Goal: Task Accomplishment & Management: Use online tool/utility

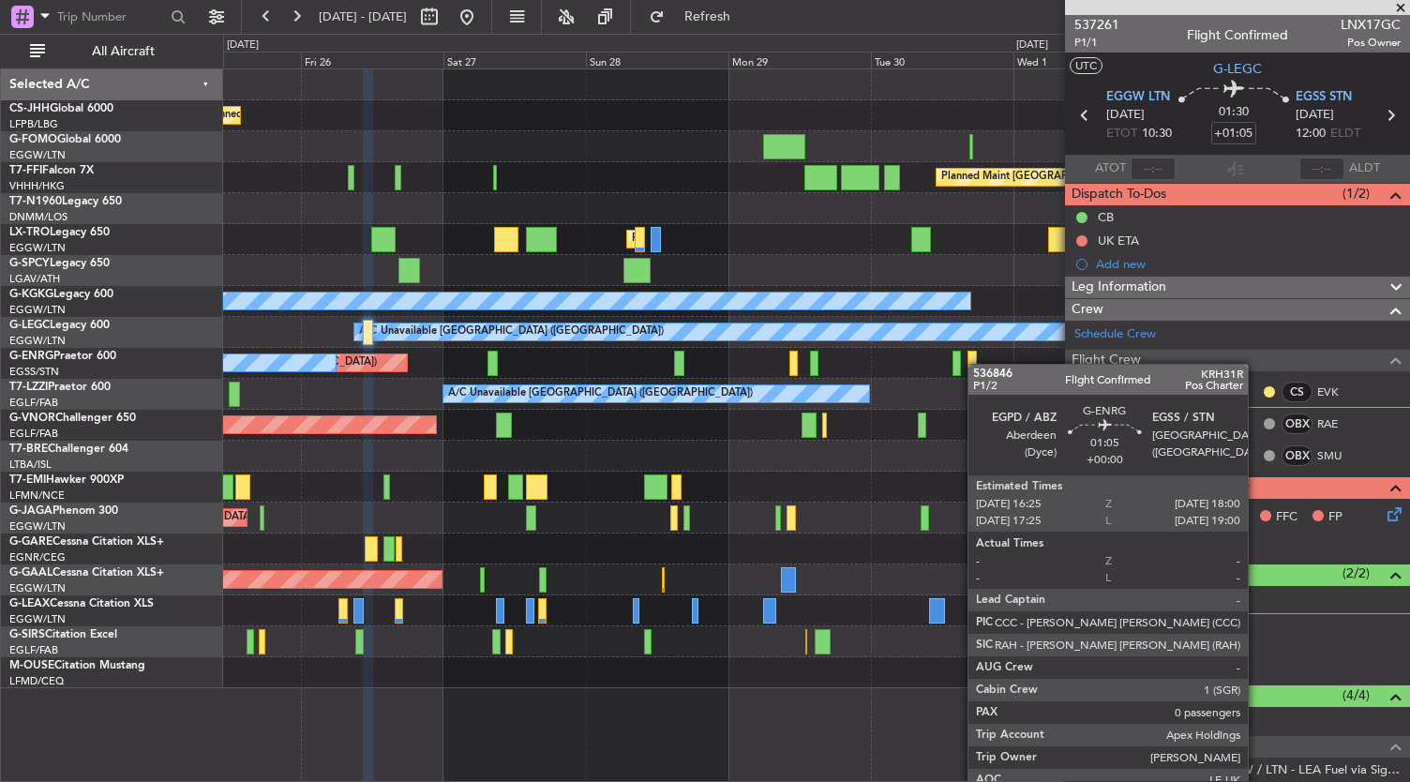
click at [977, 362] on div "Planned Maint [GEOGRAPHIC_DATA] ([GEOGRAPHIC_DATA]) Planned Maint [GEOGRAPHIC_D…" at bounding box center [816, 378] width 1187 height 619
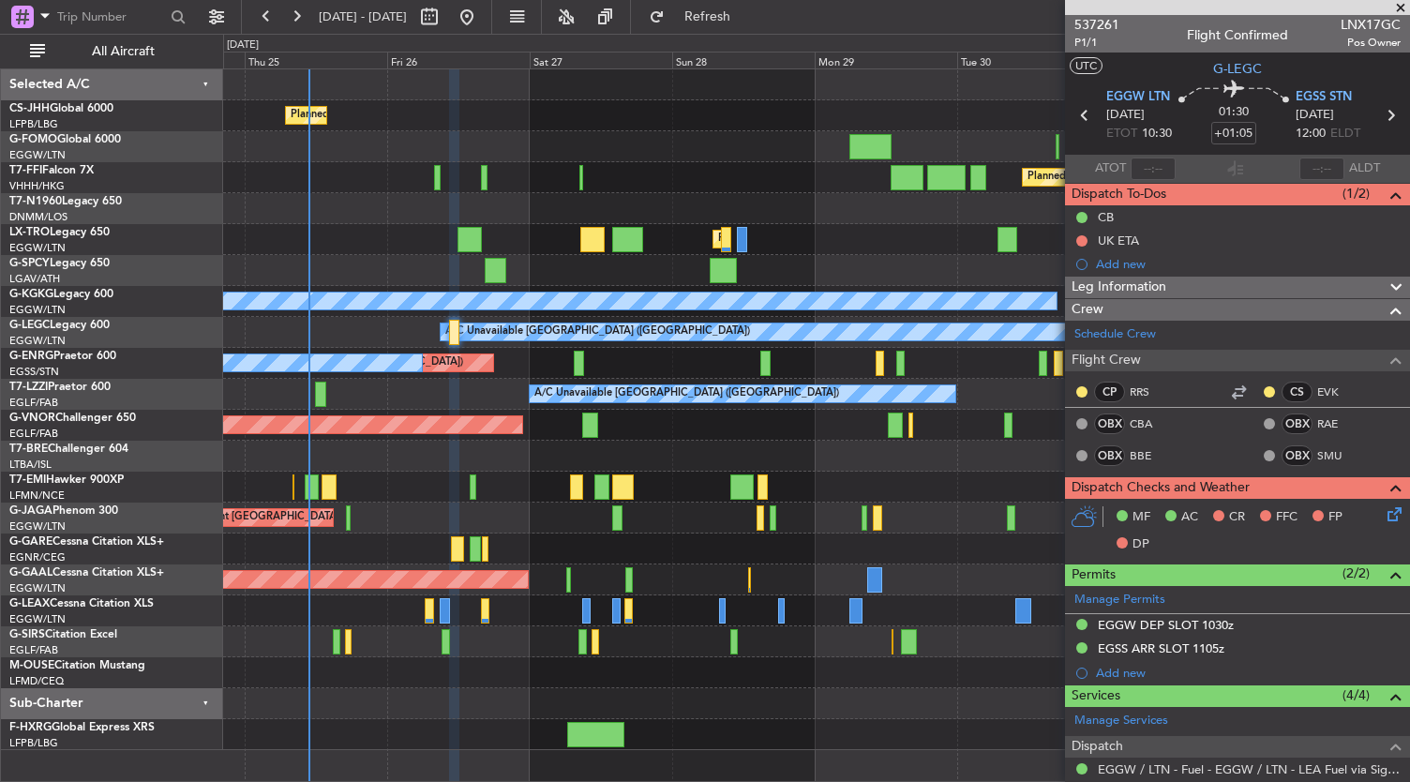
click at [801, 698] on div at bounding box center [816, 703] width 1187 height 31
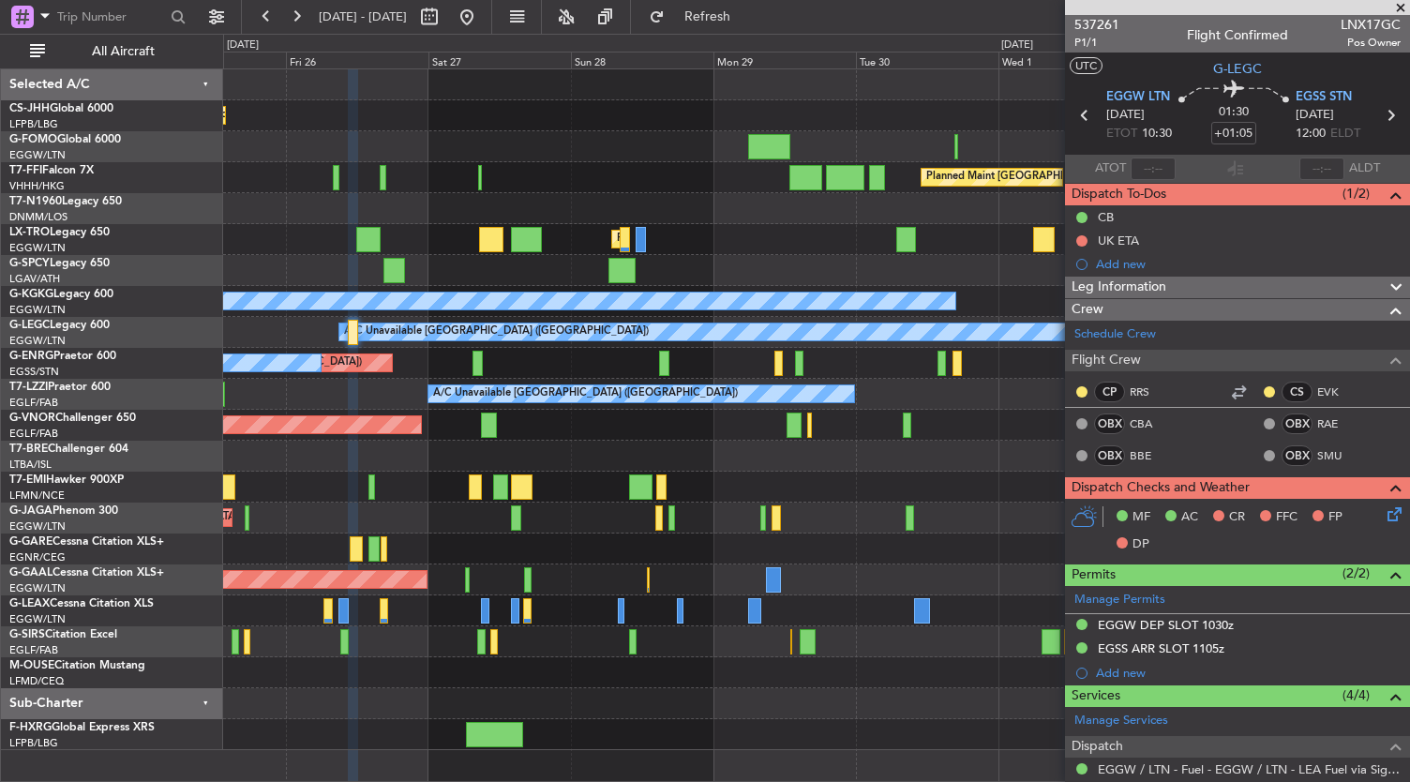
click at [625, 682] on div "Planned Maint [GEOGRAPHIC_DATA] ([GEOGRAPHIC_DATA]) Planned Maint [GEOGRAPHIC_D…" at bounding box center [816, 409] width 1187 height 681
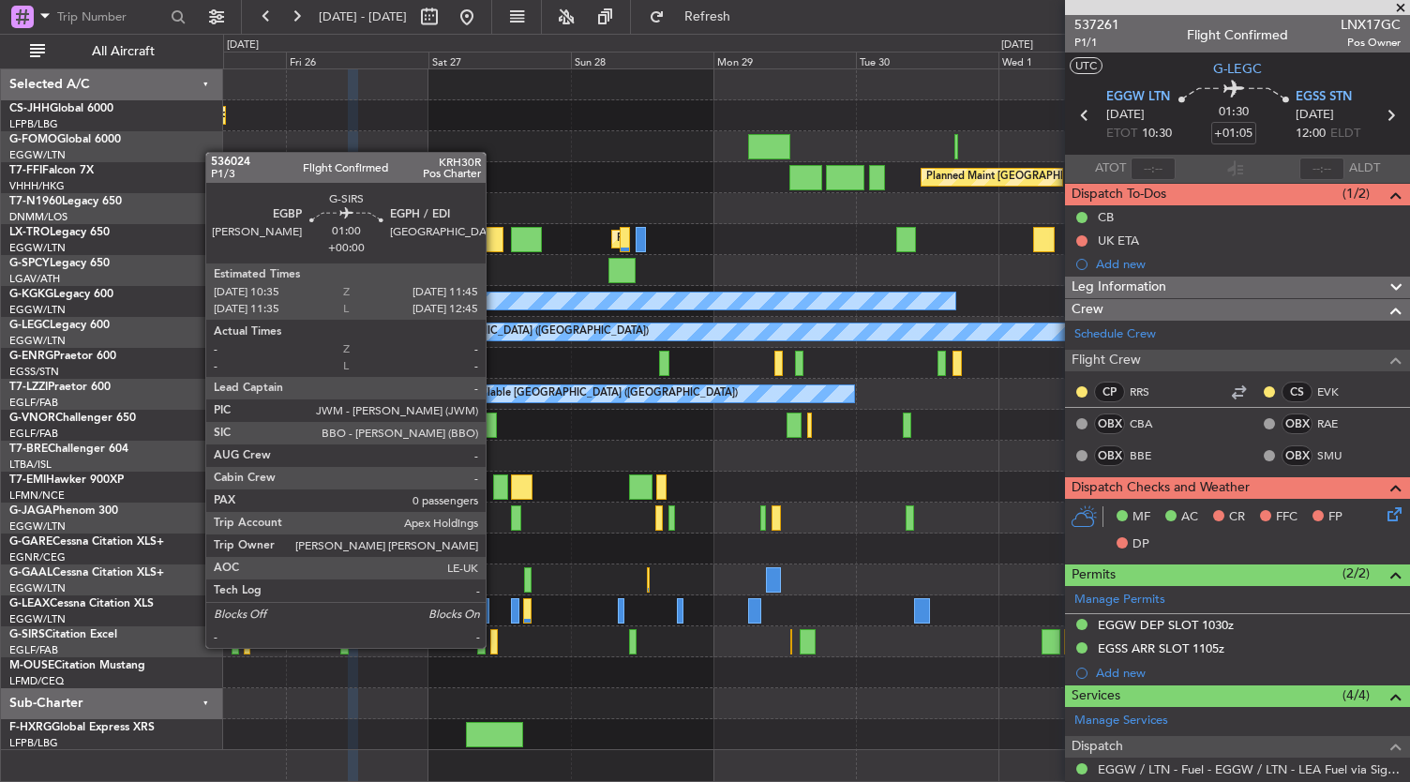
click at [495, 646] on div at bounding box center [493, 641] width 7 height 25
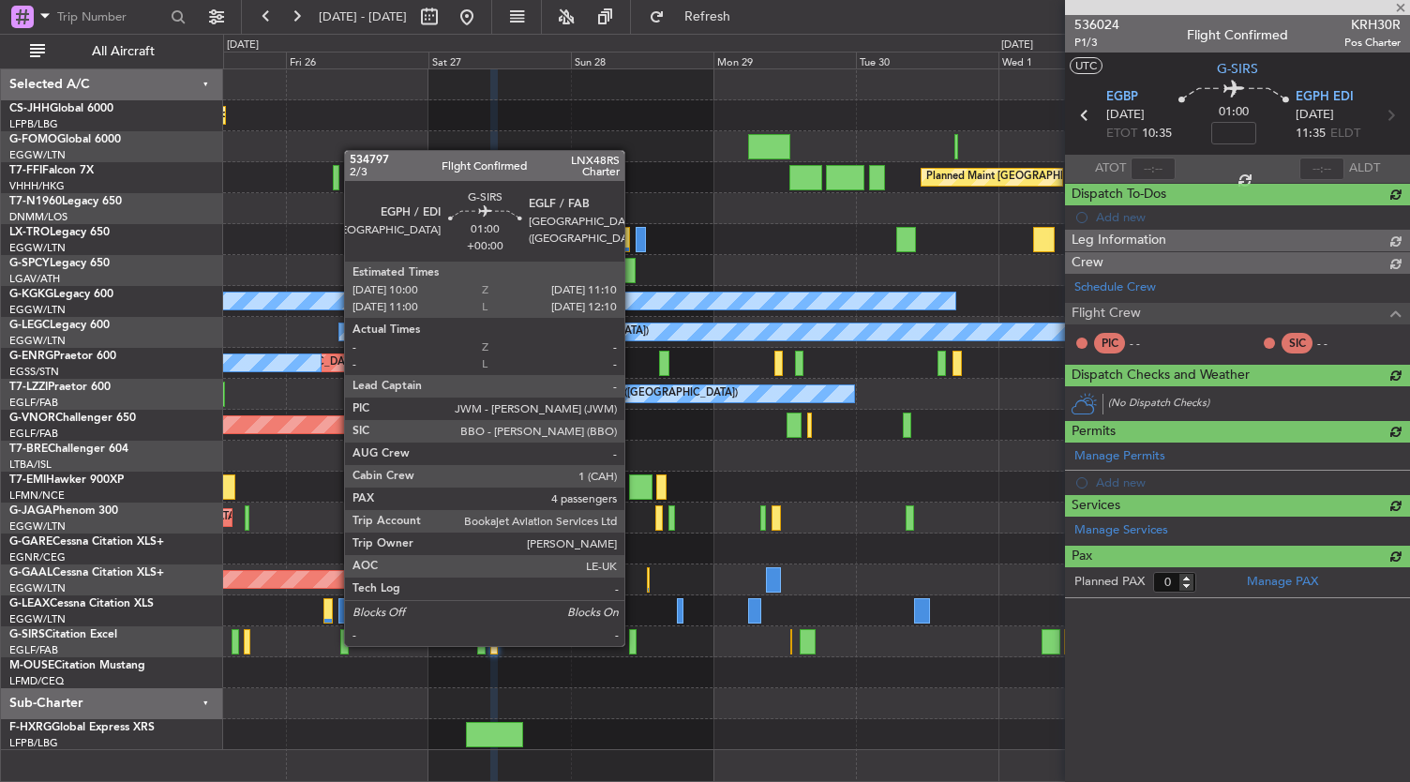
click at [634, 644] on div at bounding box center [632, 641] width 7 height 25
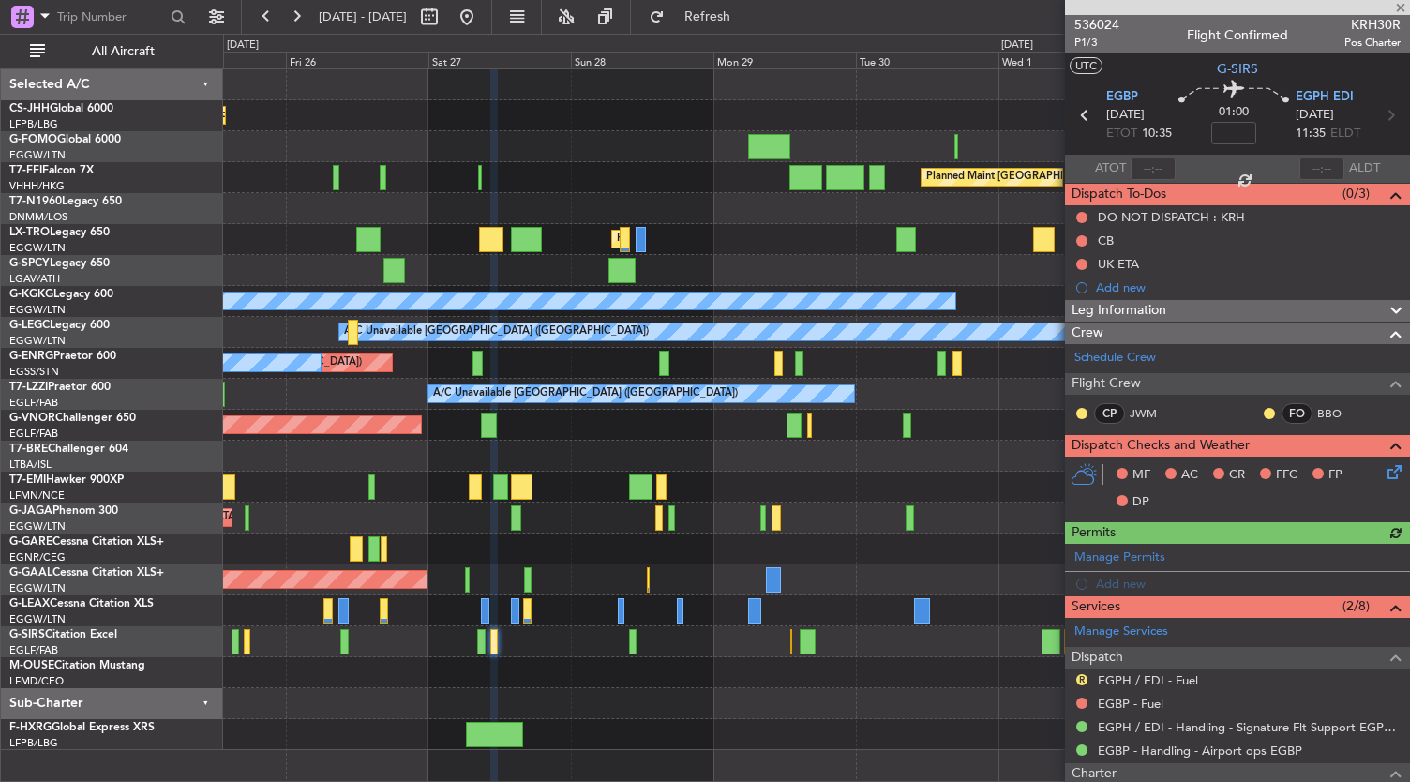
type input "4"
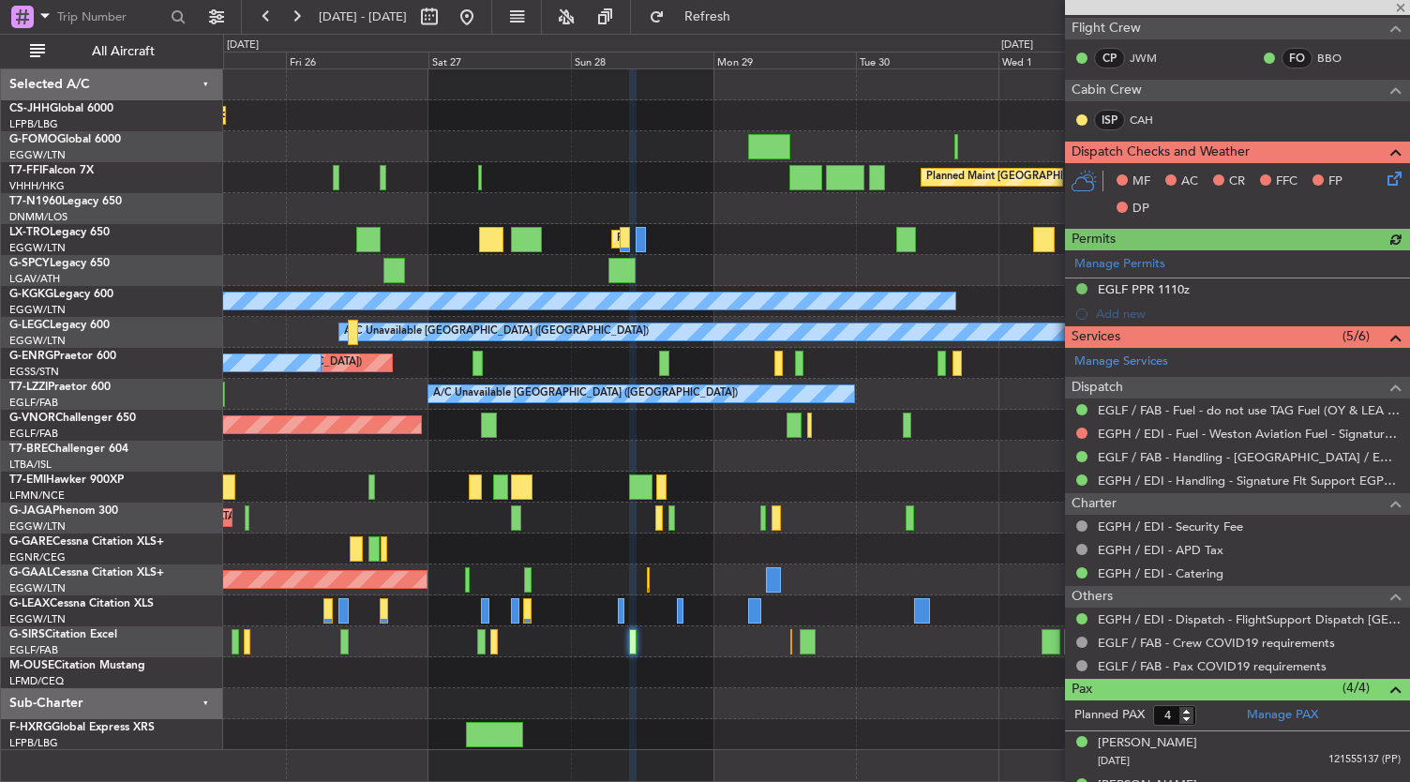
scroll to position [444, 0]
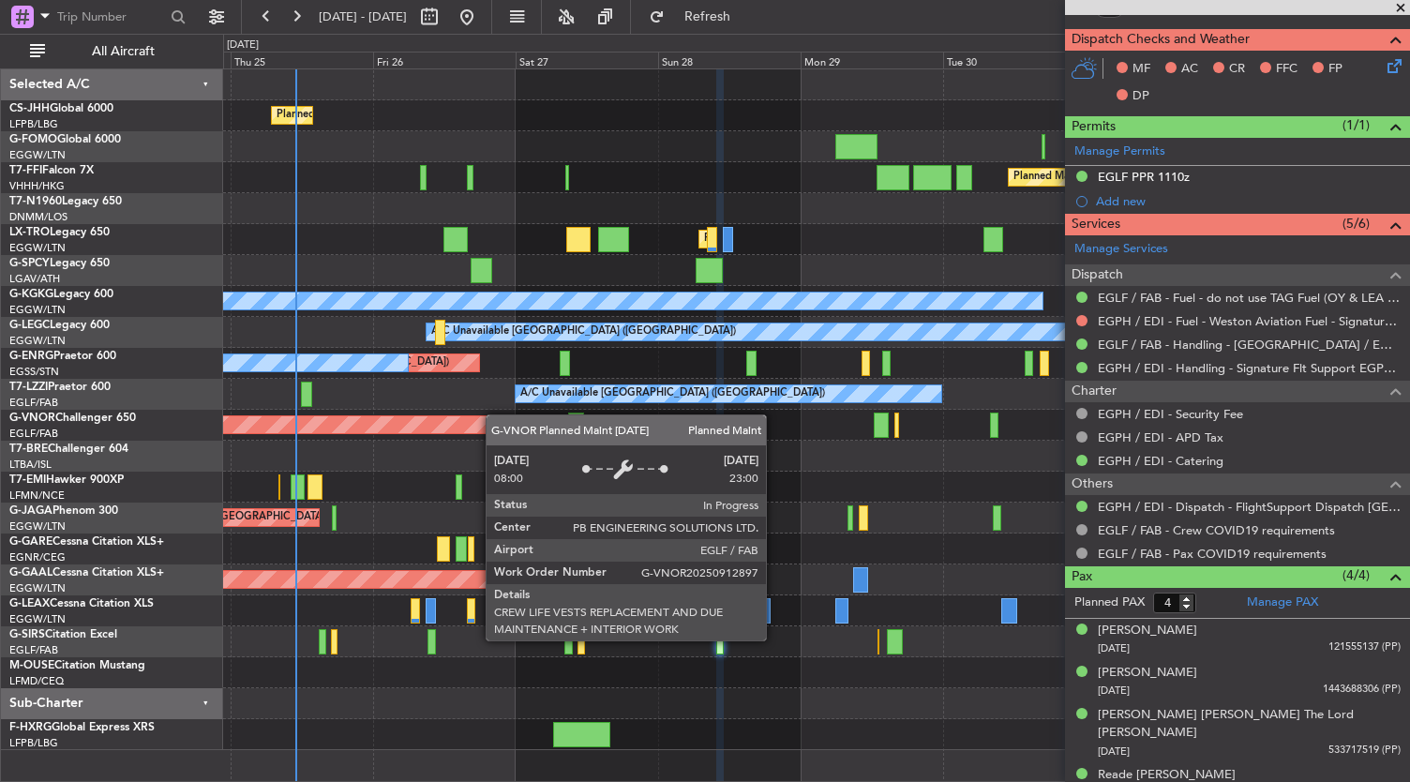
click at [421, 425] on div "Planned Maint [GEOGRAPHIC_DATA] ([GEOGRAPHIC_DATA]) Planned Maint [GEOGRAPHIC_D…" at bounding box center [816, 409] width 1187 height 681
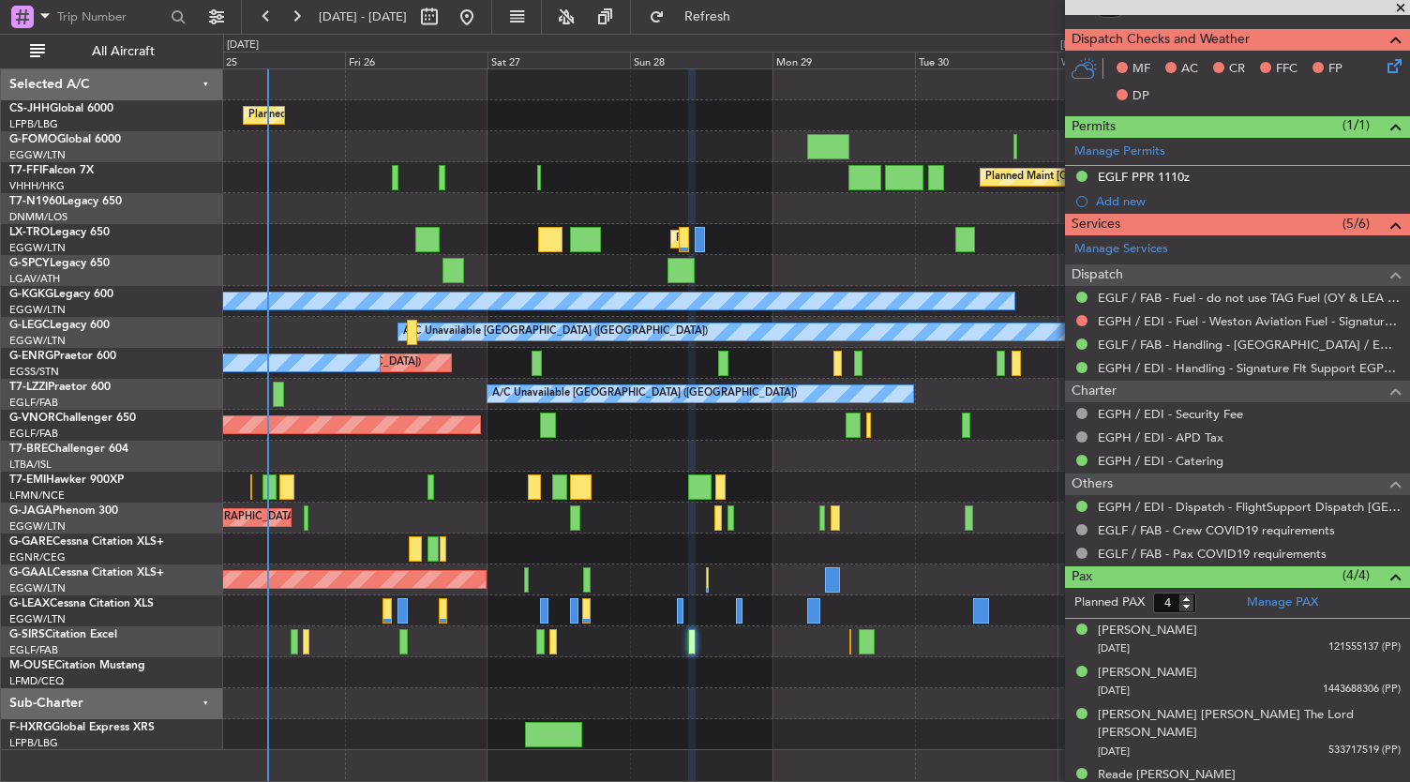
click at [645, 450] on div at bounding box center [816, 456] width 1187 height 31
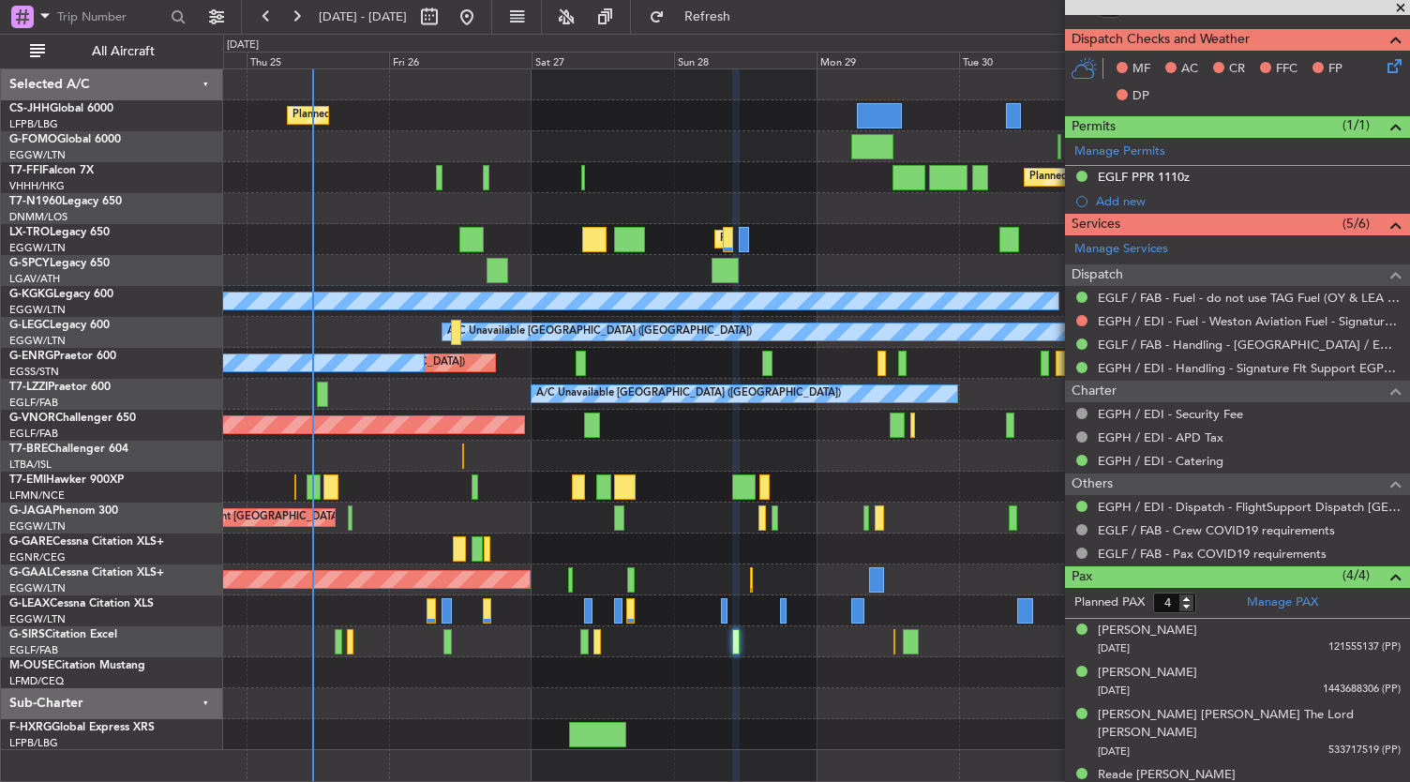
click at [399, 725] on div at bounding box center [816, 734] width 1187 height 31
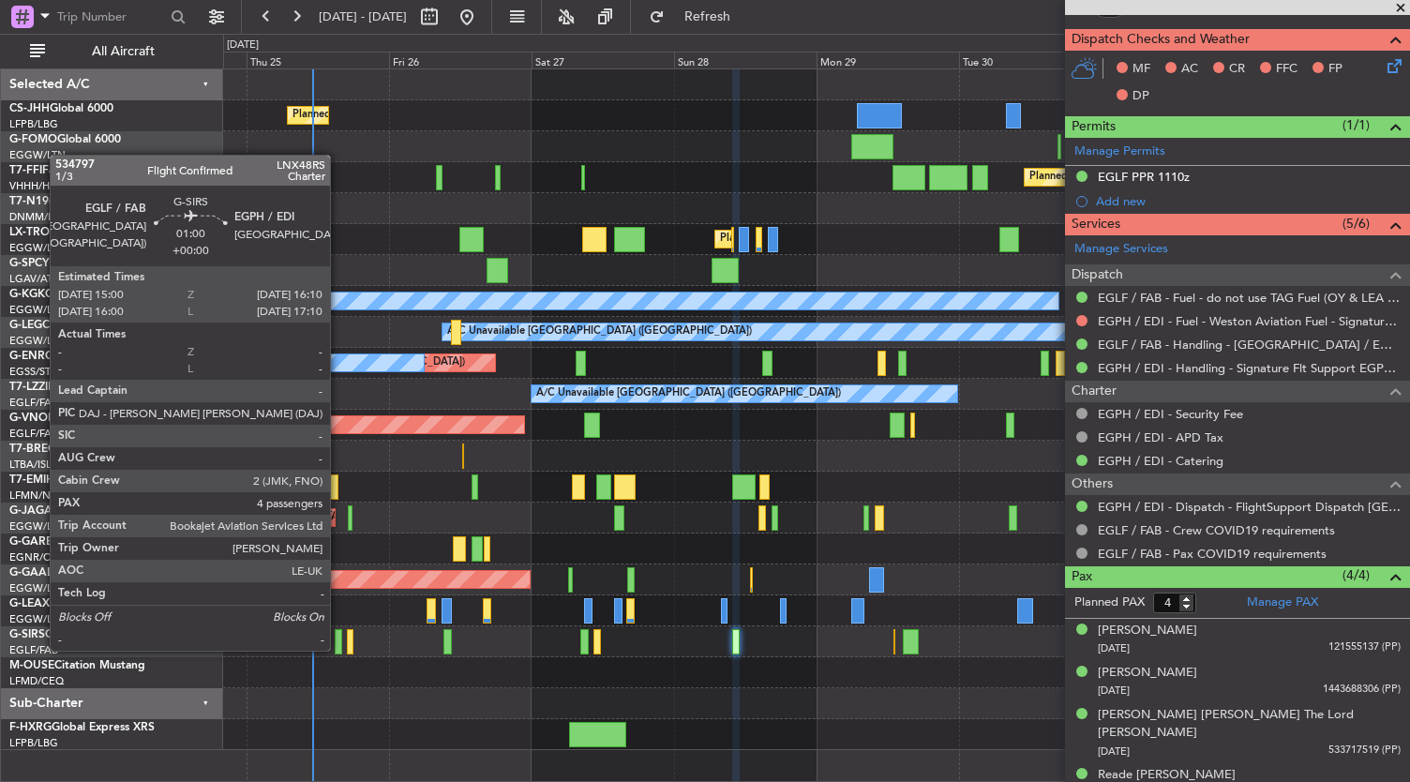
click at [339, 649] on div at bounding box center [338, 641] width 7 height 25
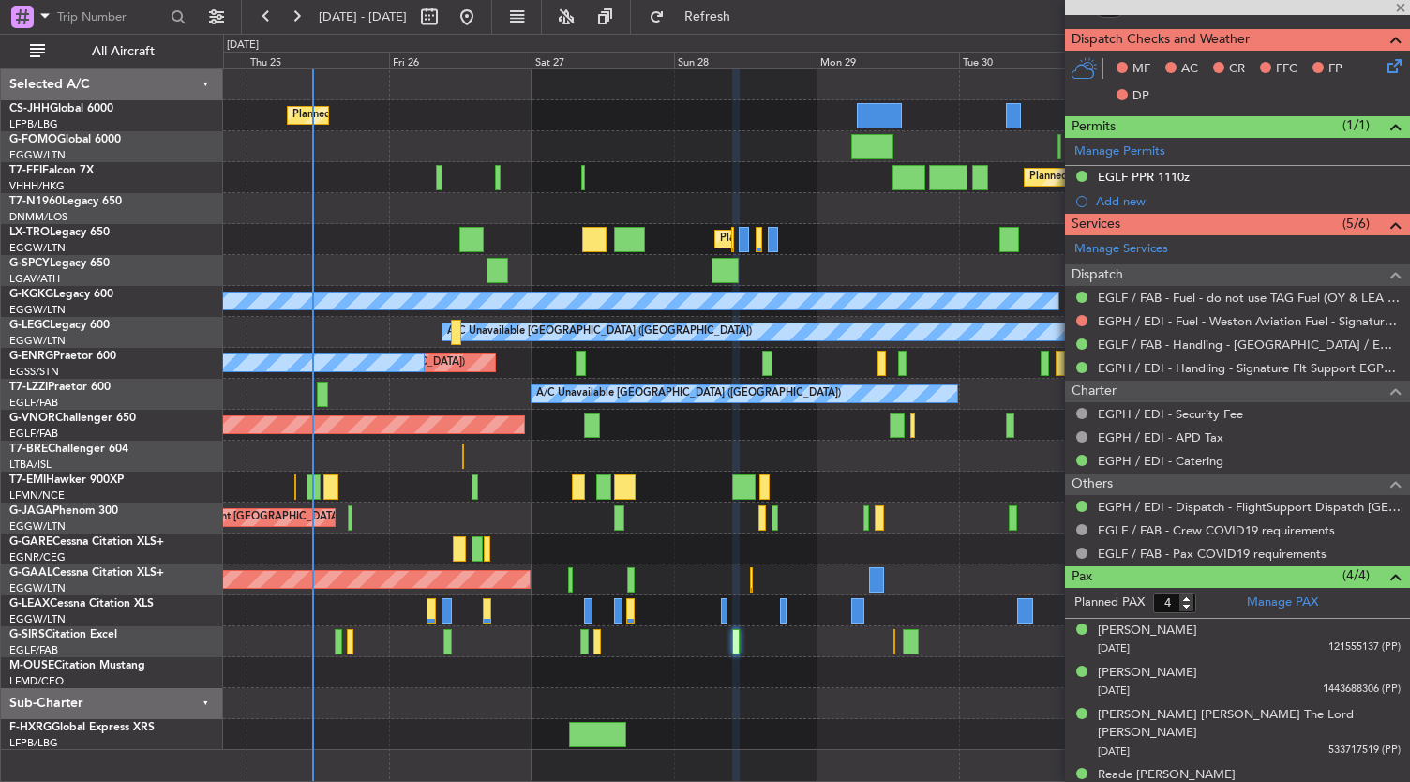
scroll to position [0, 0]
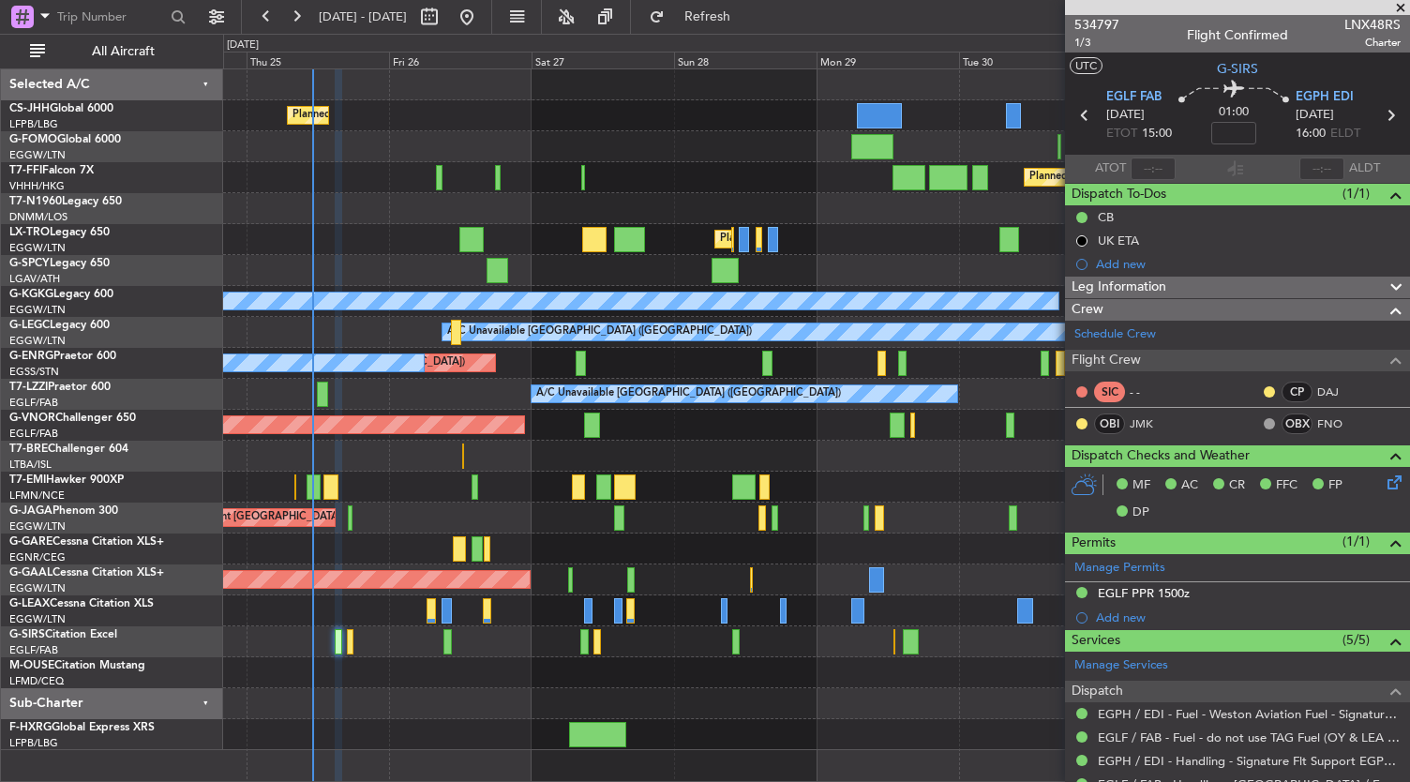
click at [702, 138] on div "Planned Maint [GEOGRAPHIC_DATA] ([GEOGRAPHIC_DATA])" at bounding box center [816, 146] width 1187 height 31
click at [405, 246] on div "Planned Maint [GEOGRAPHIC_DATA] ([GEOGRAPHIC_DATA])" at bounding box center [816, 239] width 1187 height 31
click at [389, 113] on div "Planned Maint [GEOGRAPHIC_DATA] ([GEOGRAPHIC_DATA])" at bounding box center [816, 115] width 1187 height 31
click at [346, 190] on div "Planned Maint [GEOGRAPHIC_DATA] ([GEOGRAPHIC_DATA])" at bounding box center [816, 177] width 1187 height 31
click at [557, 689] on div "Planned Maint [GEOGRAPHIC_DATA] ([GEOGRAPHIC_DATA]) Planned Maint [GEOGRAPHIC_D…" at bounding box center [816, 409] width 1187 height 681
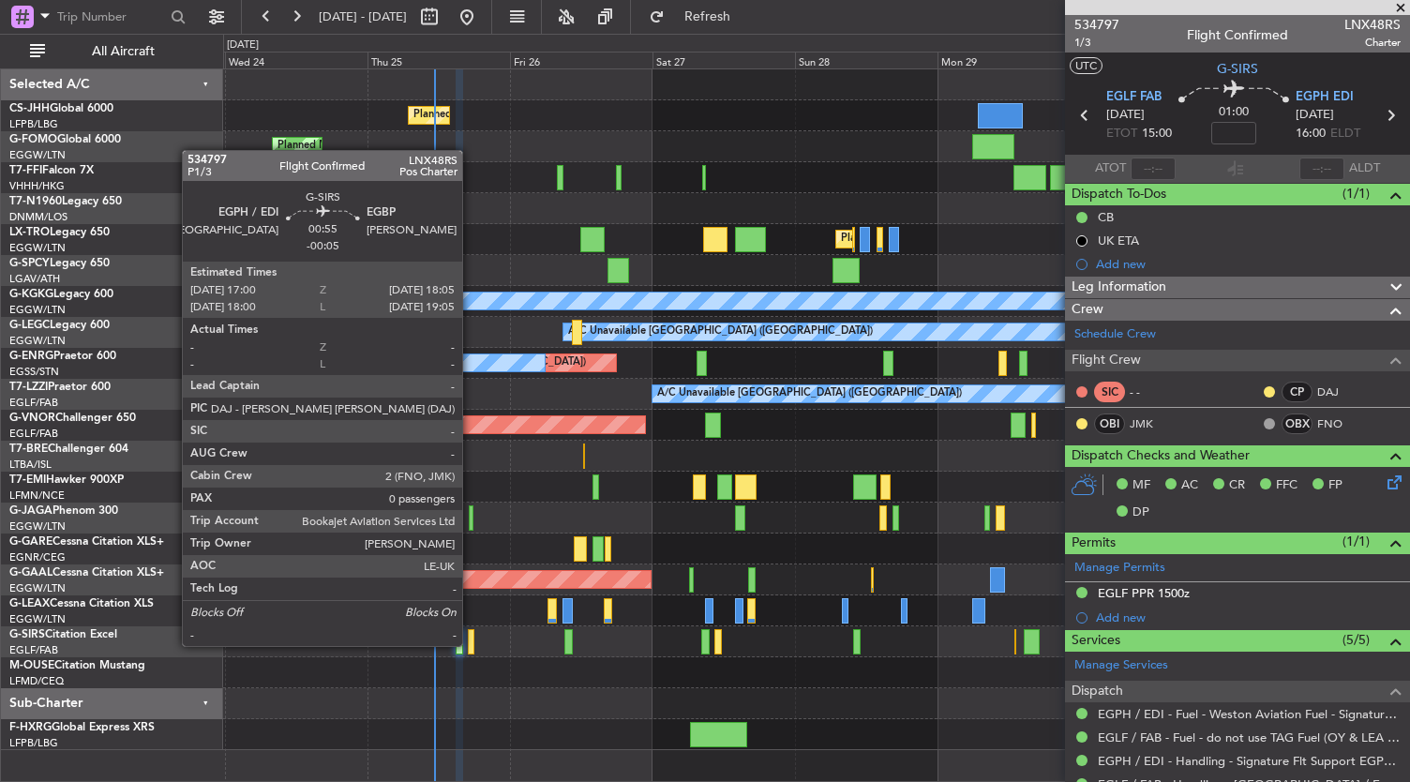
click at [472, 644] on div at bounding box center [471, 641] width 7 height 25
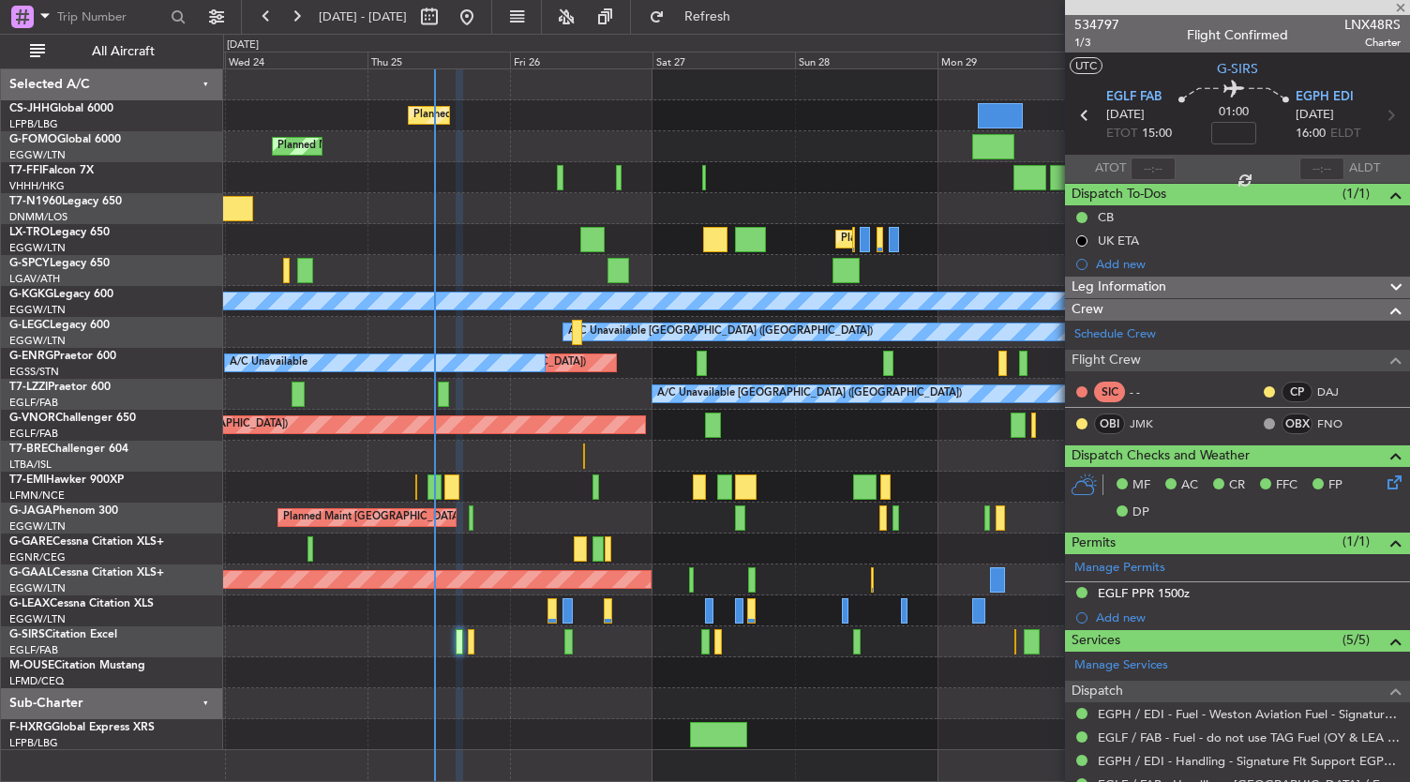
click at [472, 644] on div at bounding box center [471, 641] width 7 height 25
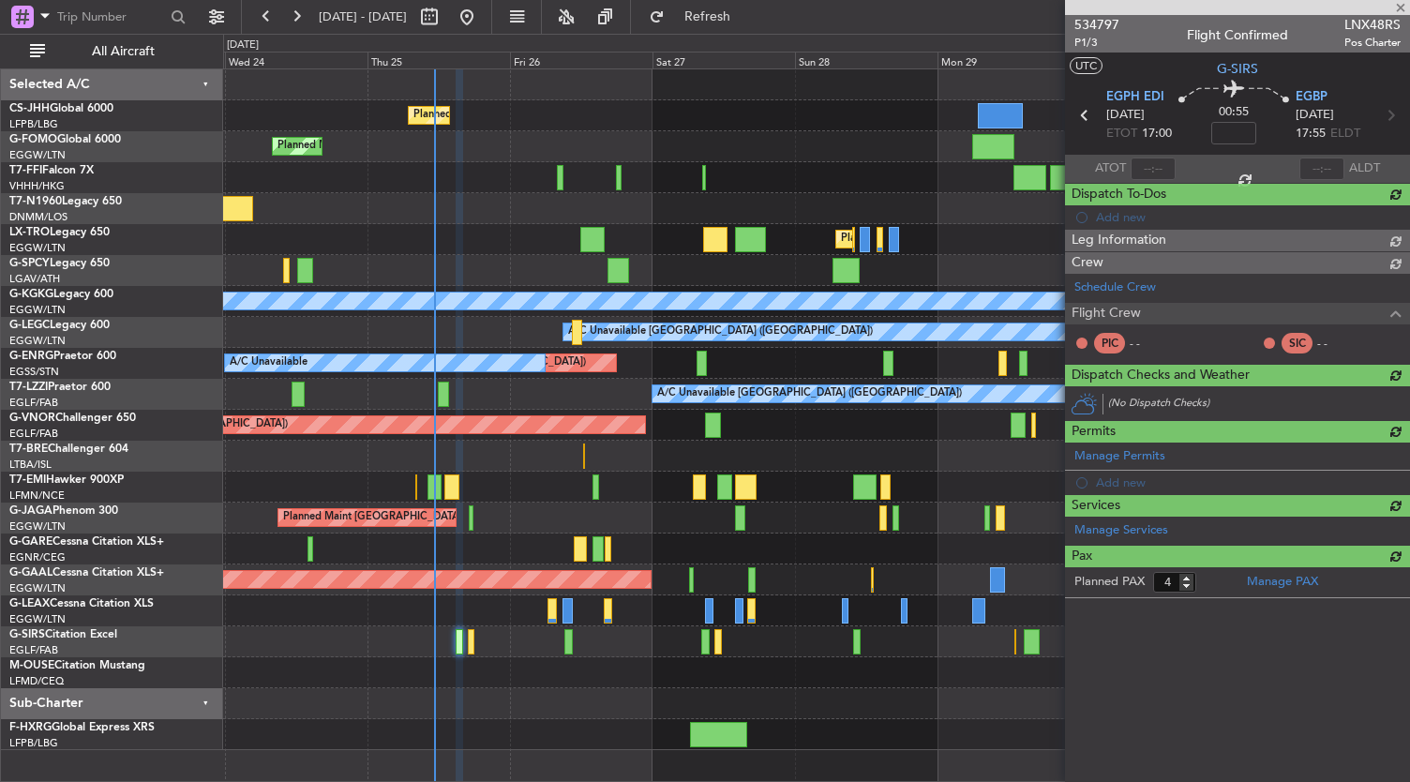
type input "-00:05"
type input "0"
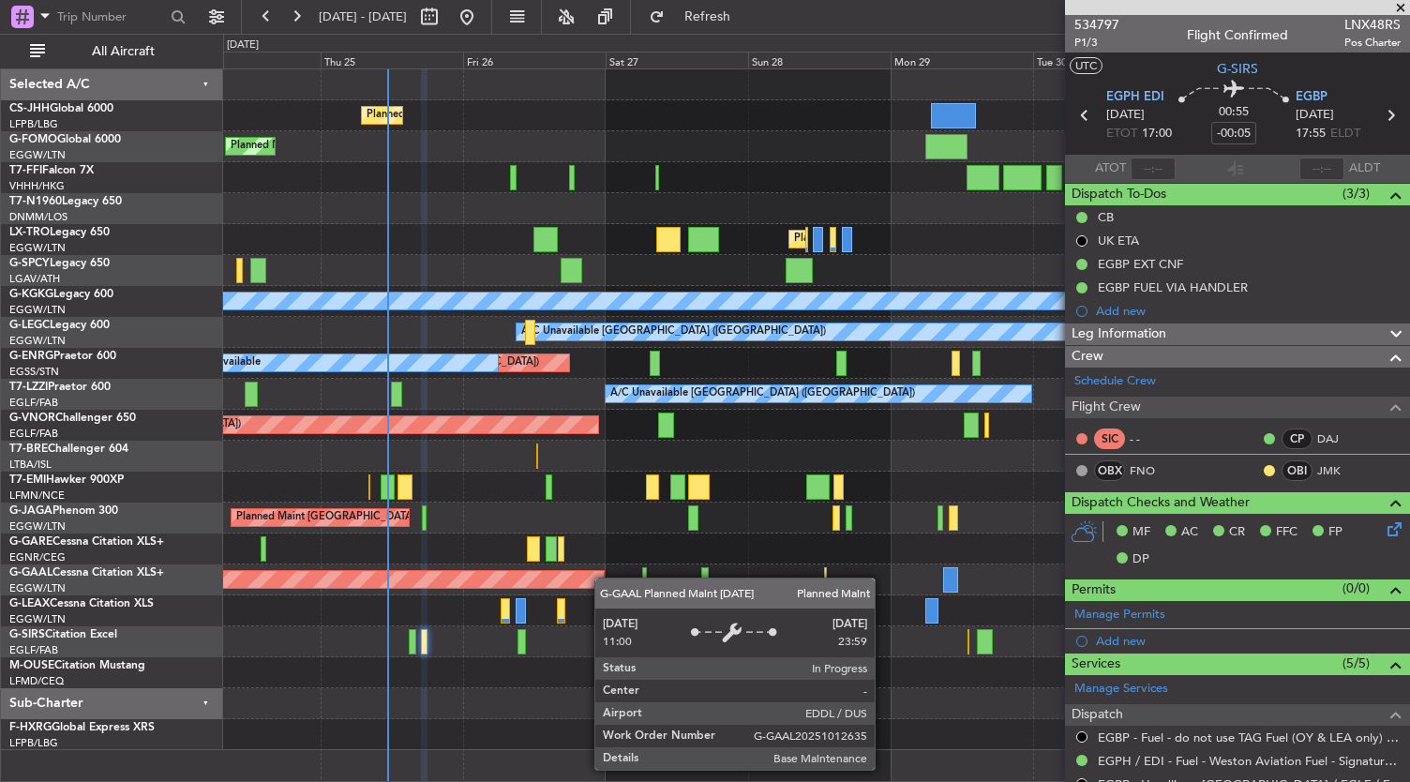
click at [598, 578] on div "Planned Maint [GEOGRAPHIC_DATA] ([GEOGRAPHIC_DATA]) Planned Maint [GEOGRAPHIC_D…" at bounding box center [816, 409] width 1187 height 681
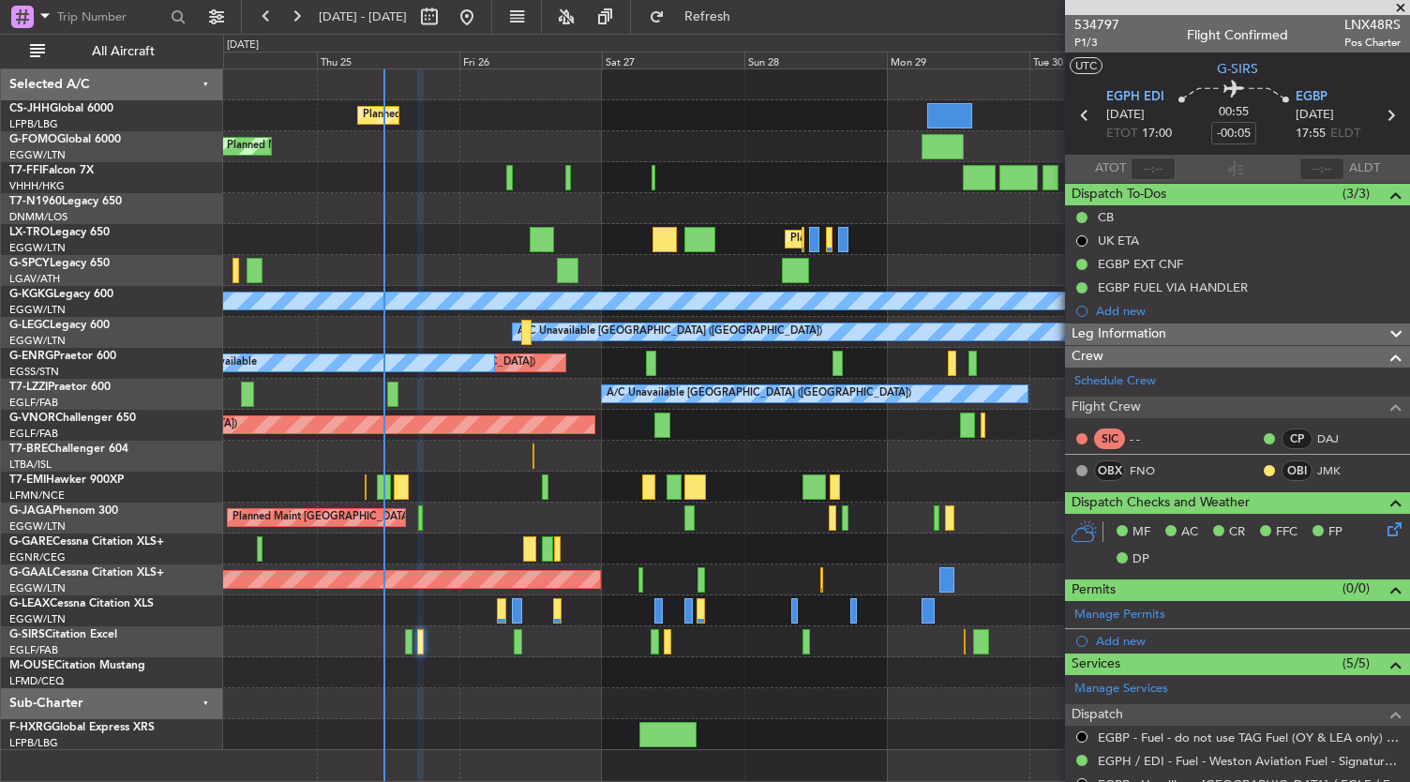
click at [536, 637] on div "Planned Maint [GEOGRAPHIC_DATA] ([GEOGRAPHIC_DATA]) Planned Maint [GEOGRAPHIC_D…" at bounding box center [816, 409] width 1187 height 681
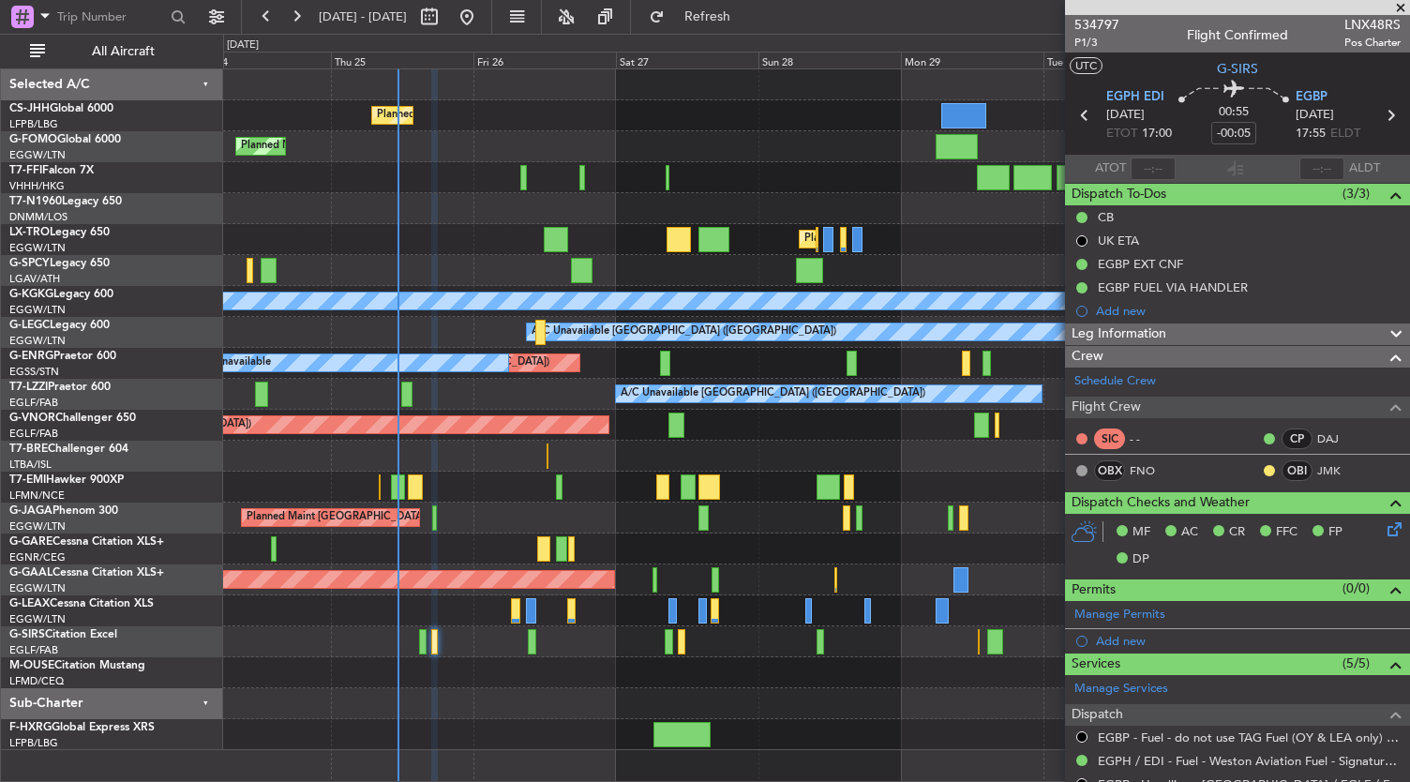
click at [823, 704] on div at bounding box center [816, 703] width 1187 height 31
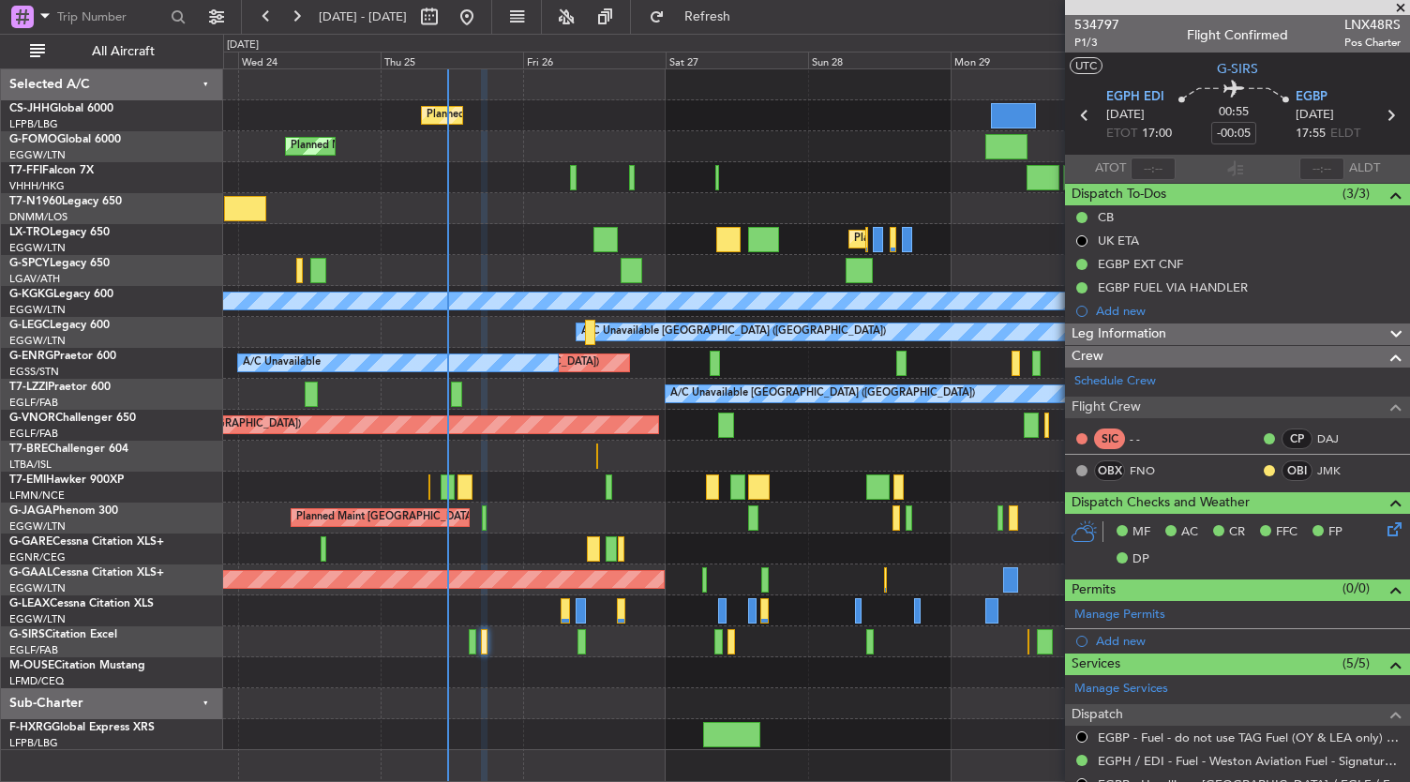
click at [851, 683] on div at bounding box center [816, 672] width 1187 height 31
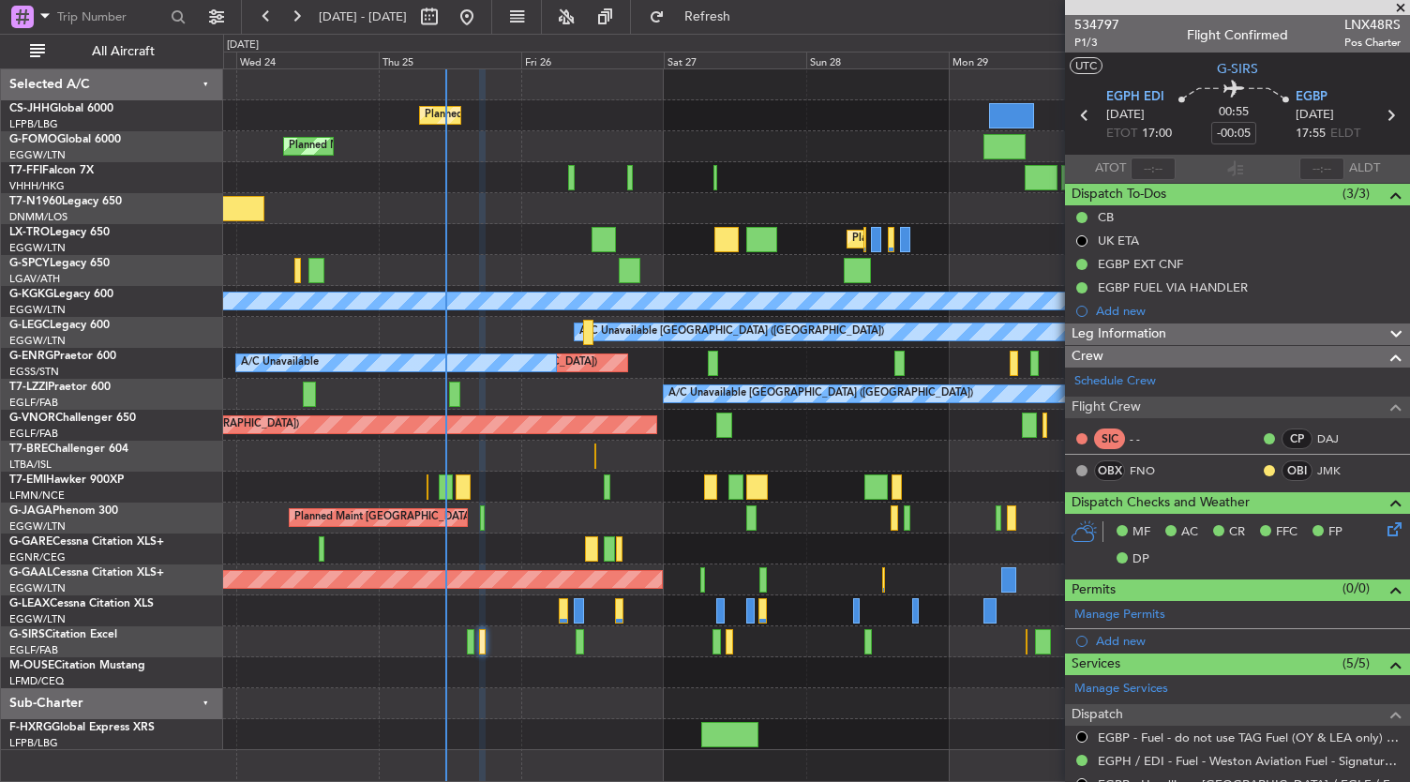
click at [547, 496] on div "Planned Maint [GEOGRAPHIC_DATA]" at bounding box center [816, 487] width 1187 height 31
click at [457, 200] on div "AOG Maint London ([GEOGRAPHIC_DATA])" at bounding box center [816, 208] width 1187 height 31
click at [486, 226] on div "Planned Maint [GEOGRAPHIC_DATA] ([GEOGRAPHIC_DATA])" at bounding box center [816, 239] width 1187 height 31
click at [480, 218] on div "AOG Maint London ([GEOGRAPHIC_DATA])" at bounding box center [816, 208] width 1187 height 31
click at [624, 669] on div at bounding box center [816, 672] width 1187 height 31
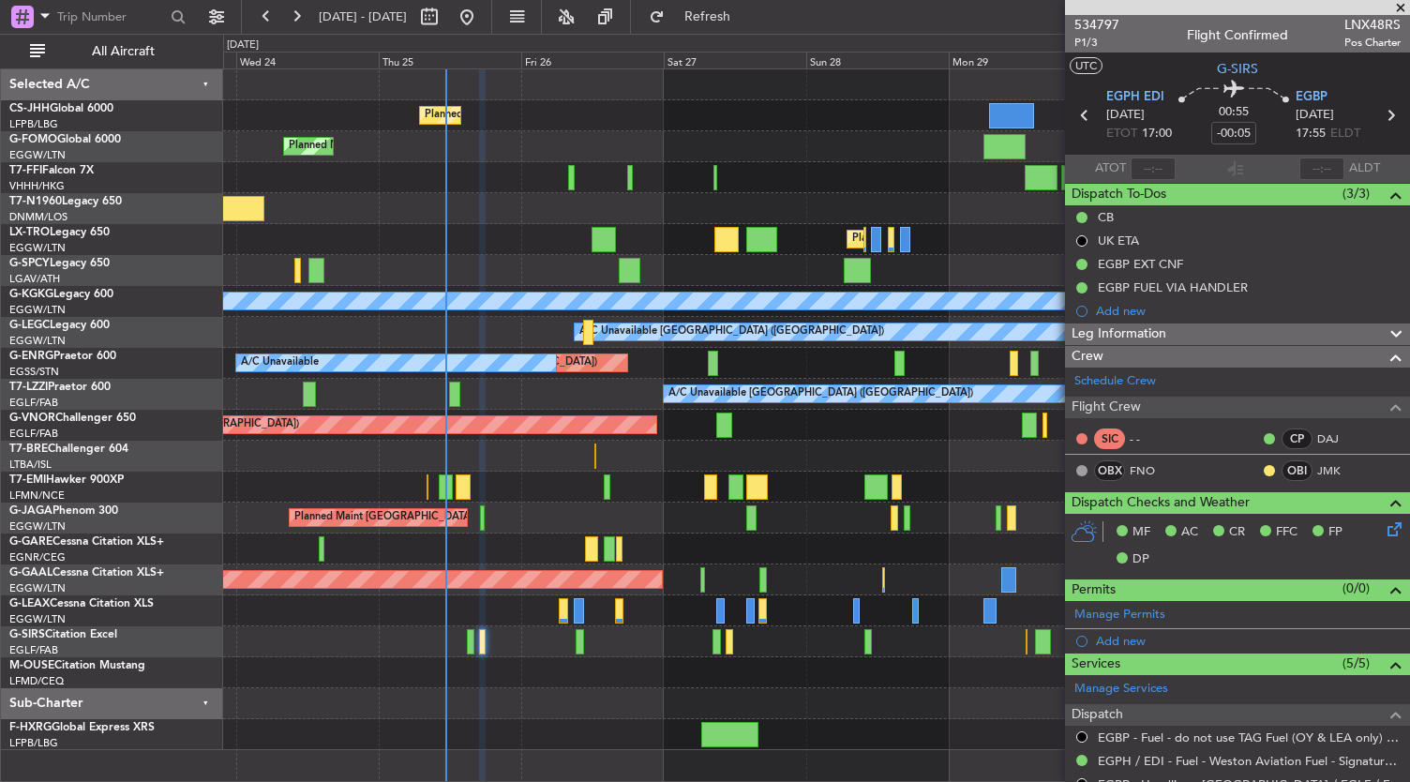
click at [553, 489] on div "Planned Maint [GEOGRAPHIC_DATA]" at bounding box center [816, 487] width 1187 height 31
click at [499, 220] on div "AOG Maint London ([GEOGRAPHIC_DATA])" at bounding box center [816, 208] width 1187 height 31
click at [684, 157] on div "Planned Maint [GEOGRAPHIC_DATA] ([GEOGRAPHIC_DATA])" at bounding box center [816, 146] width 1187 height 31
click at [657, 134] on div "Planned Maint [GEOGRAPHIC_DATA] ([GEOGRAPHIC_DATA])" at bounding box center [816, 146] width 1187 height 31
click at [614, 119] on div "Planned Maint [GEOGRAPHIC_DATA] ([GEOGRAPHIC_DATA])" at bounding box center [816, 115] width 1187 height 31
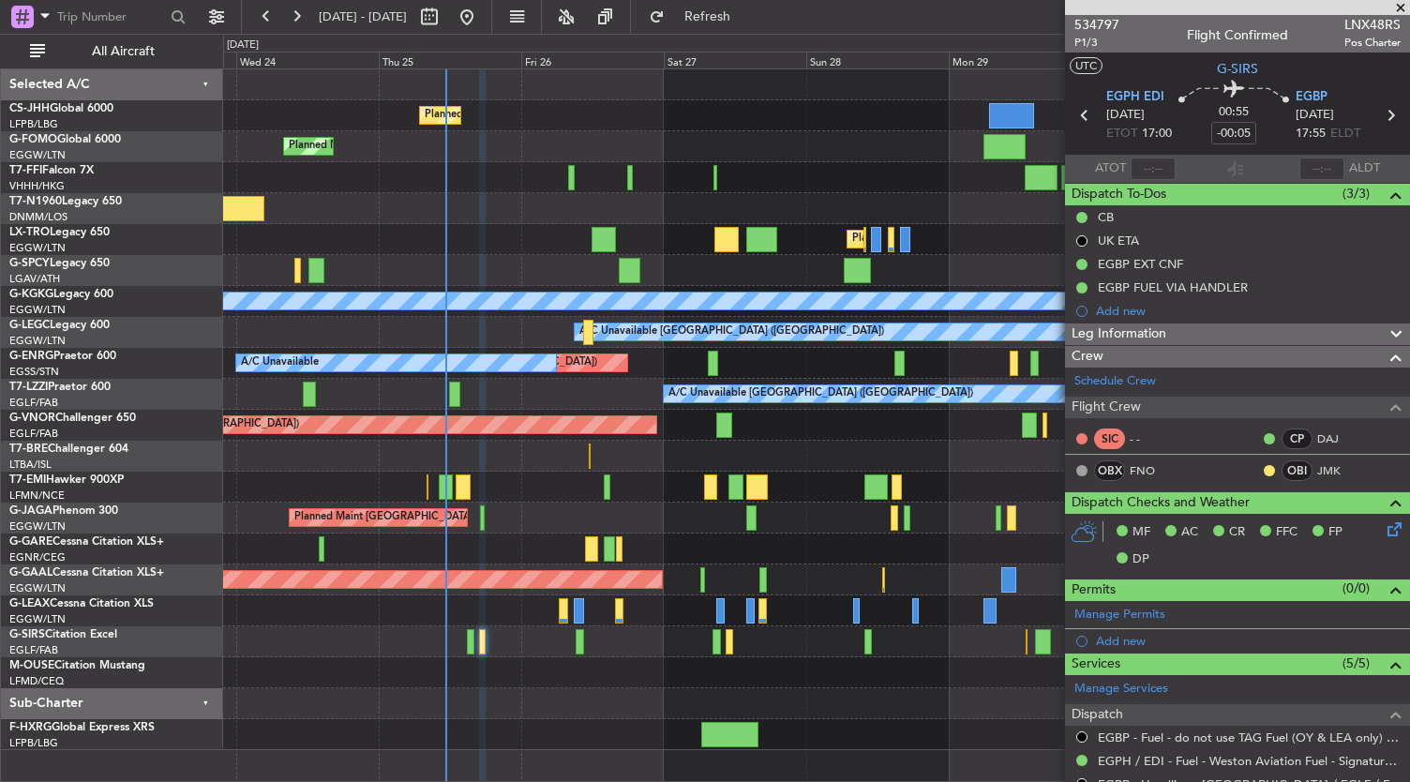
click at [614, 119] on div "Planned Maint [GEOGRAPHIC_DATA] ([GEOGRAPHIC_DATA])" at bounding box center [816, 115] width 1187 height 31
click at [555, 707] on div at bounding box center [816, 703] width 1187 height 31
click at [534, 715] on div at bounding box center [816, 703] width 1187 height 31
click at [538, 722] on div at bounding box center [816, 734] width 1187 height 31
